Goal: Navigation & Orientation: Find specific page/section

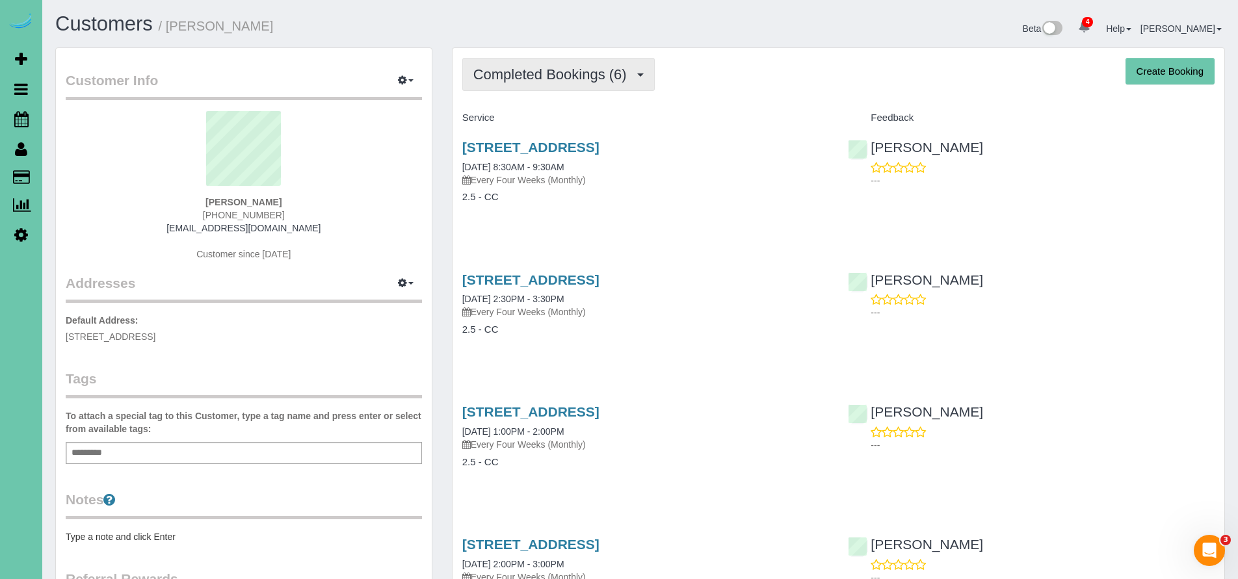
click at [565, 71] on span "Completed Bookings (6)" at bounding box center [553, 74] width 160 height 16
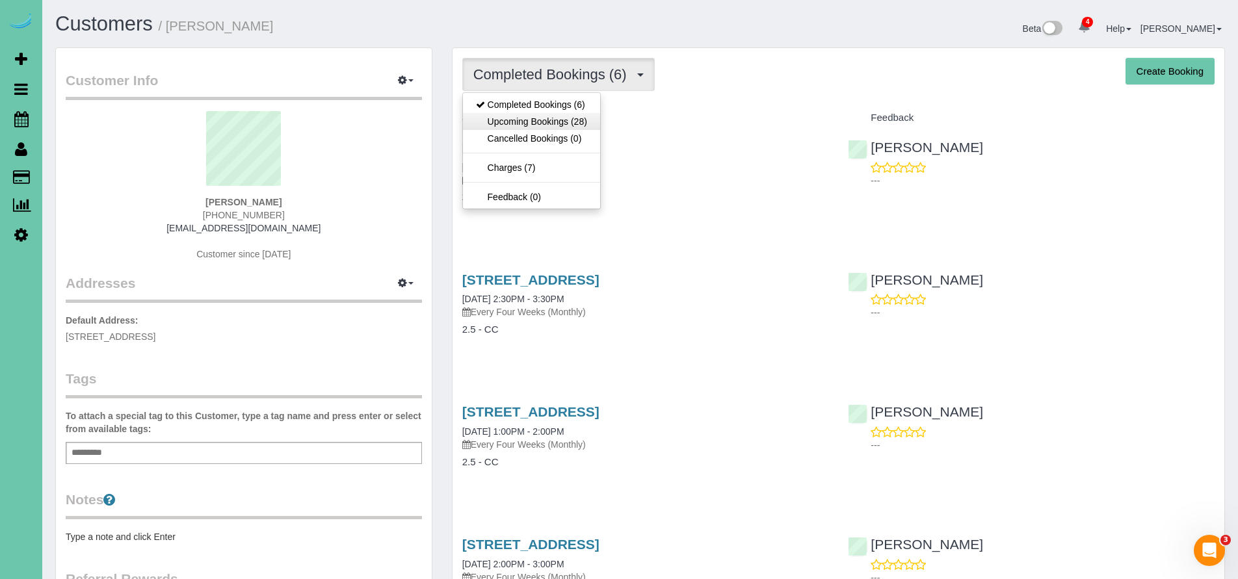
click at [542, 123] on link "Upcoming Bookings (28)" at bounding box center [531, 121] width 137 height 17
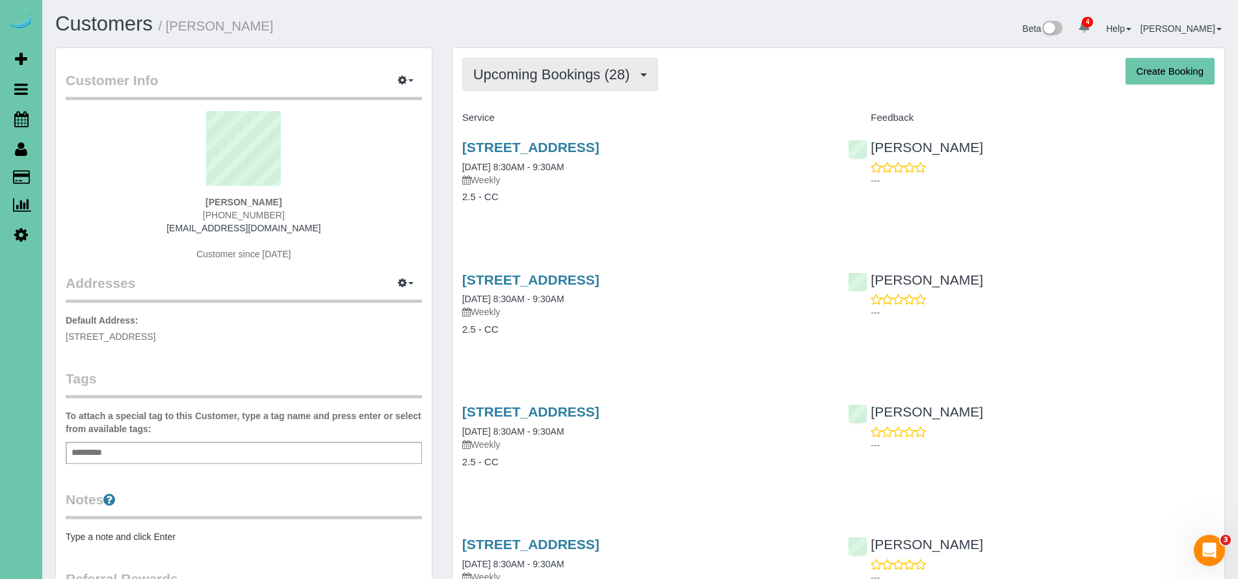
click at [539, 82] on span "Upcoming Bookings (28)" at bounding box center [554, 74] width 163 height 16
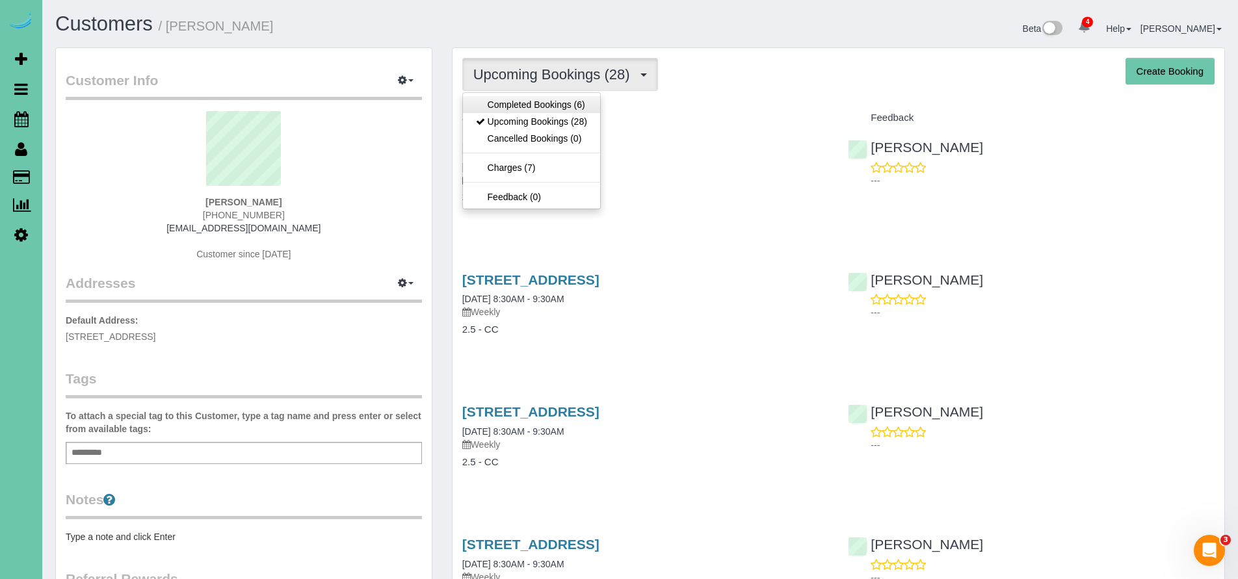
click at [535, 101] on link "Completed Bookings (6)" at bounding box center [531, 104] width 137 height 17
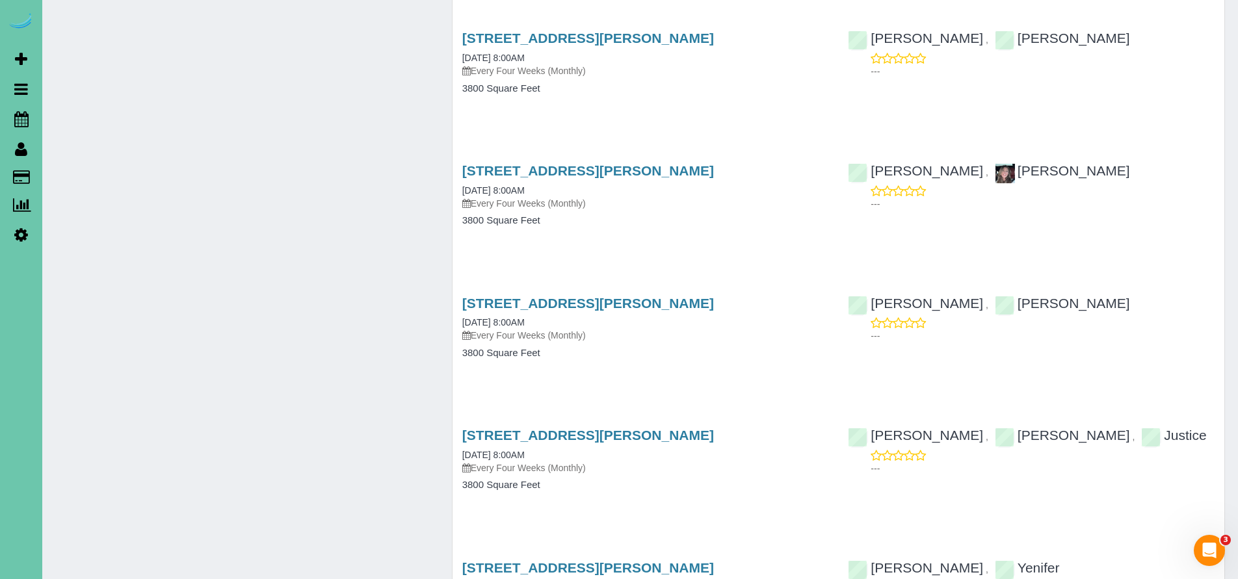
scroll to position [739, 0]
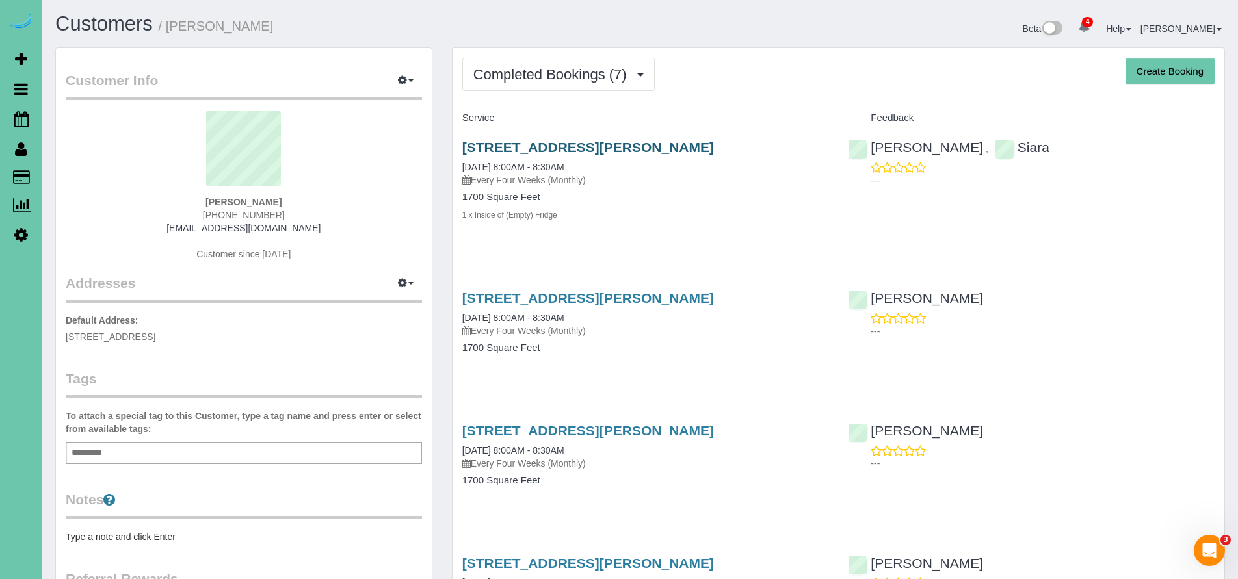
click at [548, 143] on link "[STREET_ADDRESS][PERSON_NAME]" at bounding box center [588, 147] width 252 height 15
click at [534, 68] on span "Completed Bookings (7)" at bounding box center [553, 74] width 160 height 16
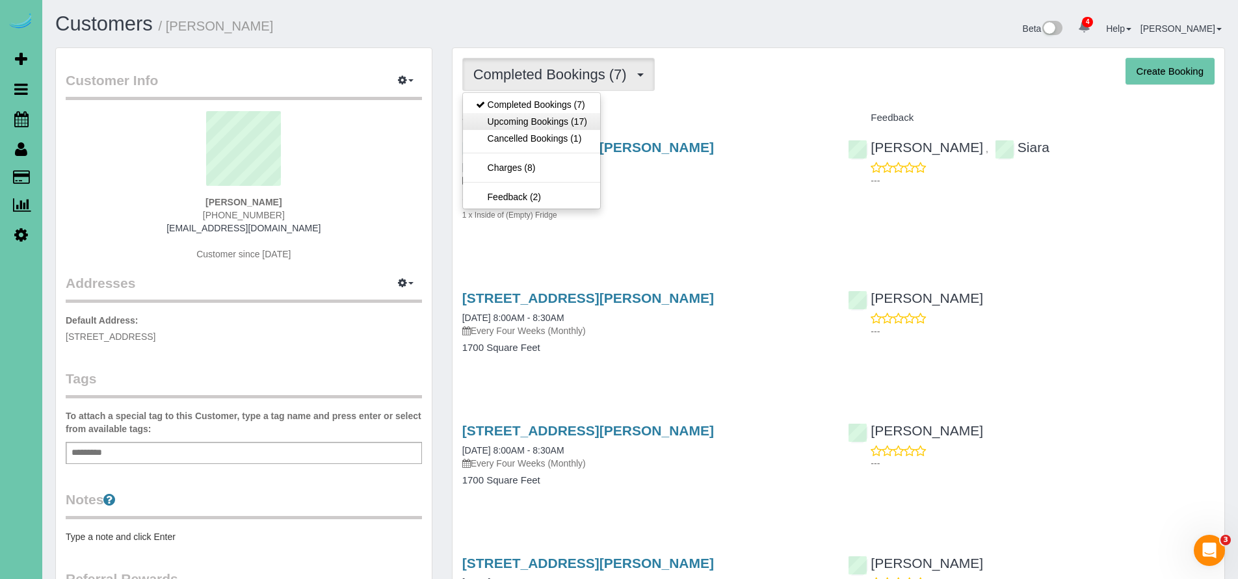
click at [536, 120] on link "Upcoming Bookings (17)" at bounding box center [531, 121] width 137 height 17
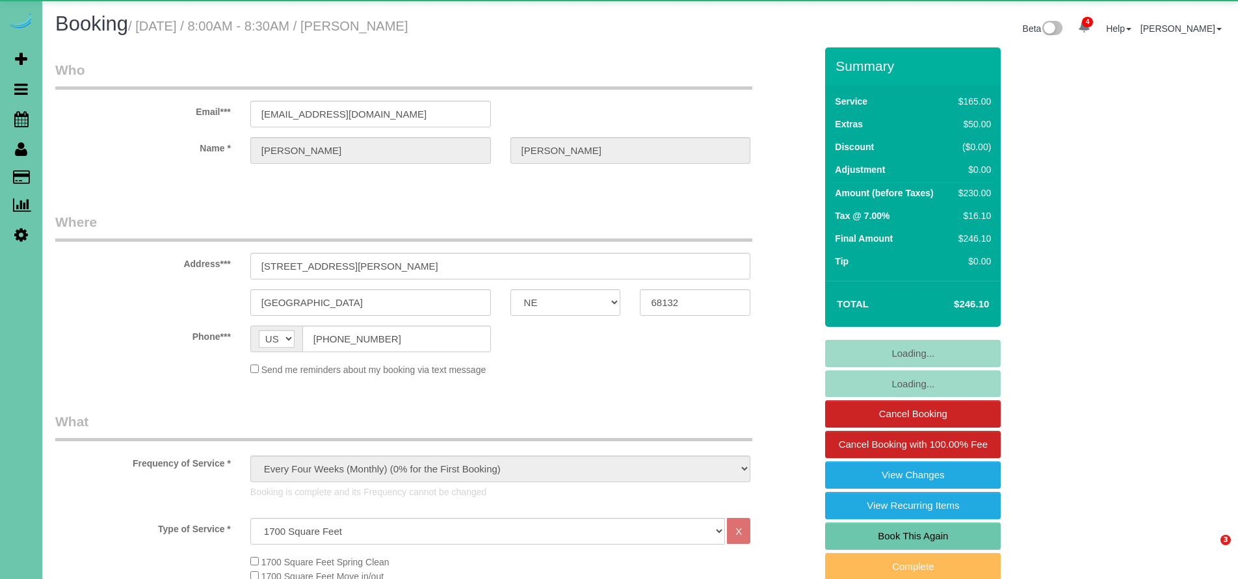
select select "NE"
select select "string:fspay-e2168bc2-91fa-4f7d-a18d-c5d8c61320ba"
select select "object:959"
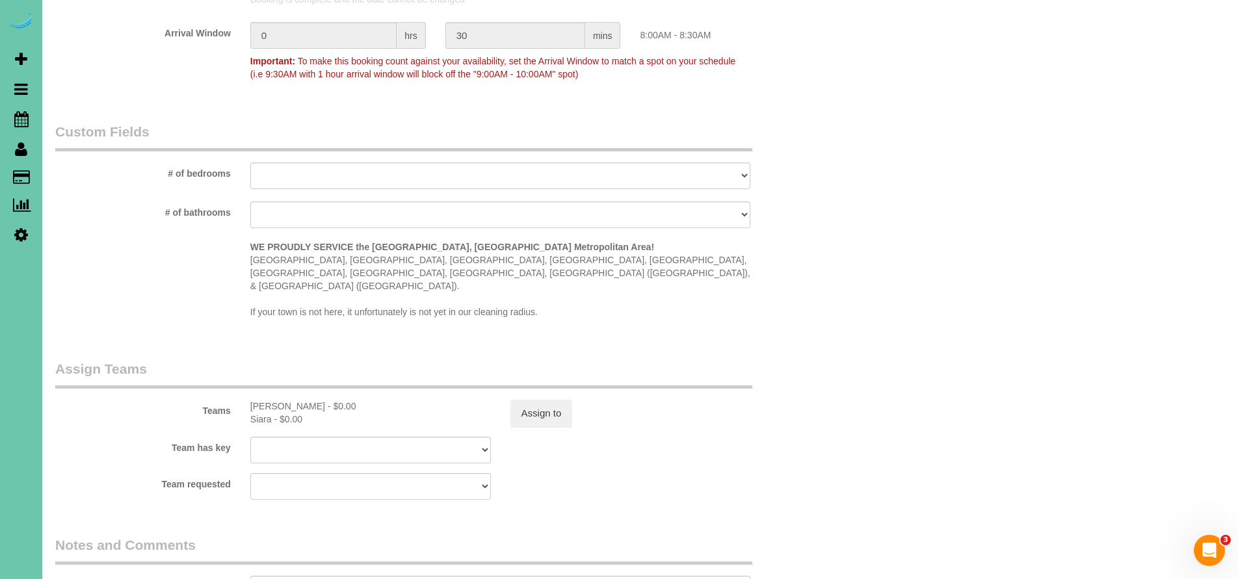
scroll to position [863, 0]
